Goal: Navigation & Orientation: Find specific page/section

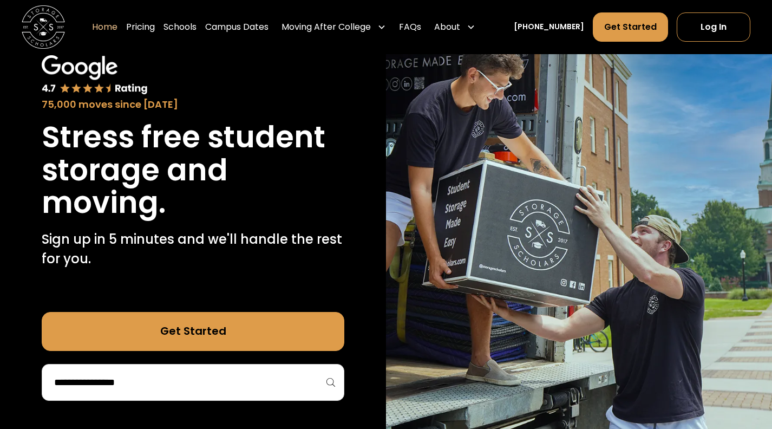
scroll to position [69, 0]
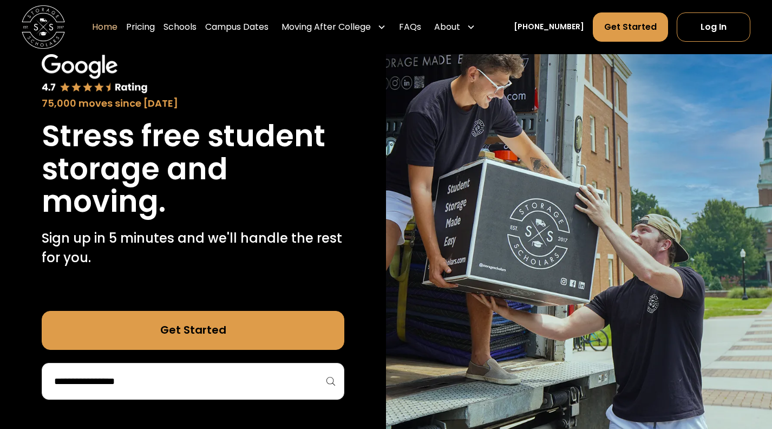
click at [277, 378] on input "search" at bounding box center [193, 381] width 280 height 18
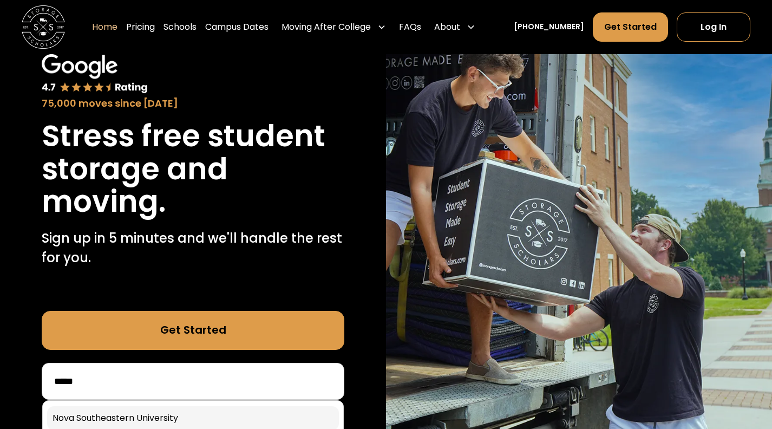
type input "****"
click at [167, 416] on link at bounding box center [193, 418] width 292 height 24
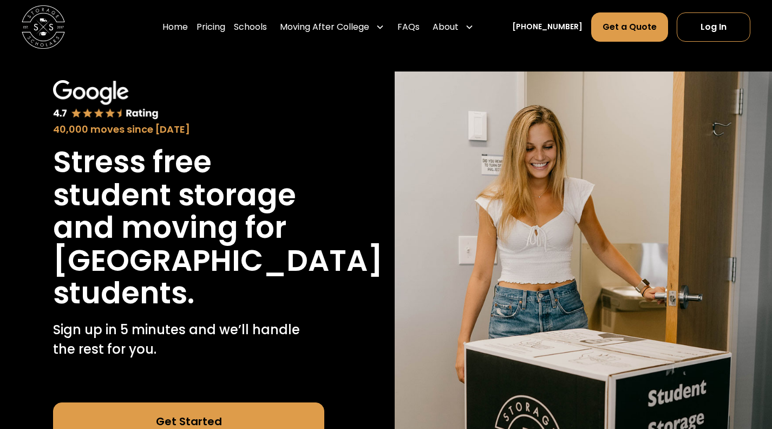
scroll to position [28, 0]
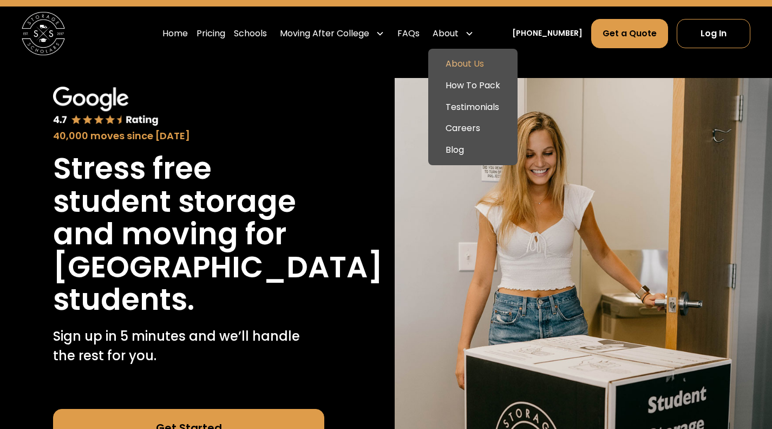
click at [478, 64] on link "About Us" at bounding box center [473, 64] width 81 height 22
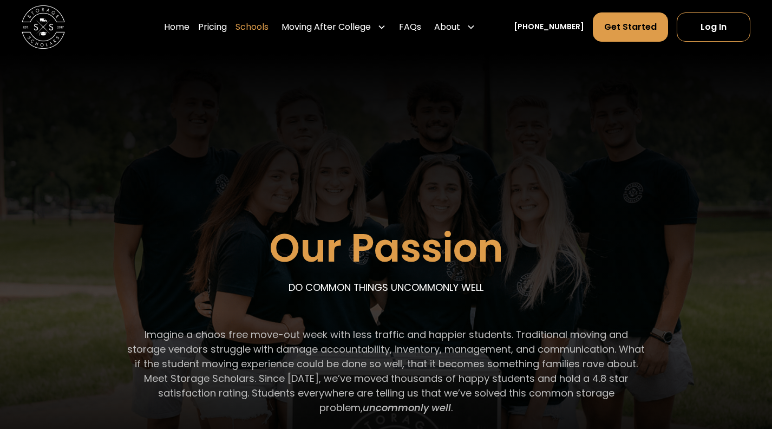
click at [264, 29] on link "Schools" at bounding box center [252, 27] width 33 height 30
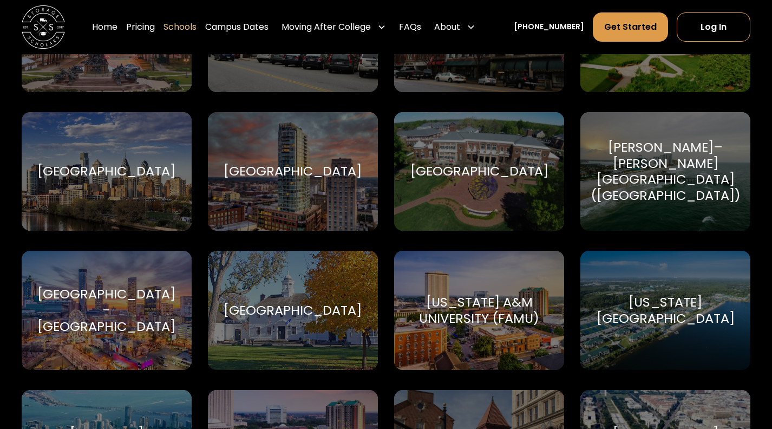
scroll to position [1675, 0]
